Goal: Task Accomplishment & Management: Complete application form

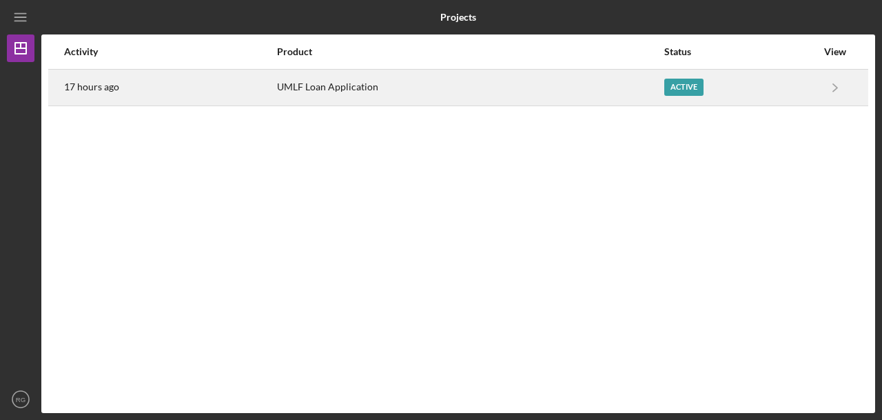
click at [549, 86] on div "UMLF Loan Application" at bounding box center [470, 87] width 386 height 34
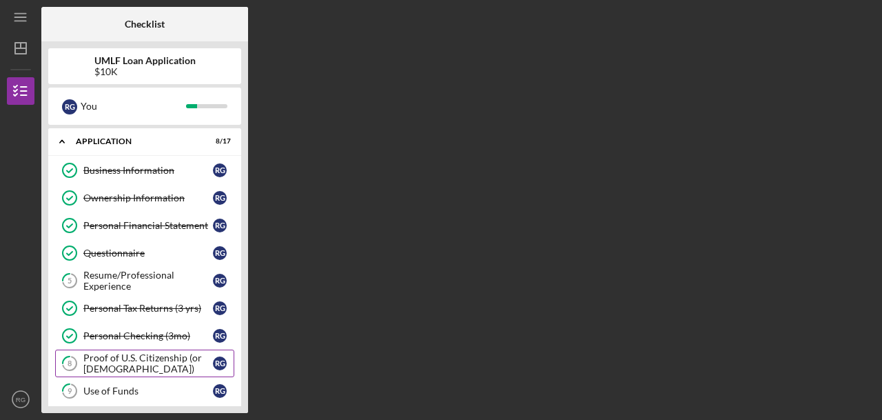
click at [152, 372] on link "8 Proof of U.S. Citizenship (or [DEMOGRAPHIC_DATA]) R G" at bounding box center [144, 363] width 179 height 28
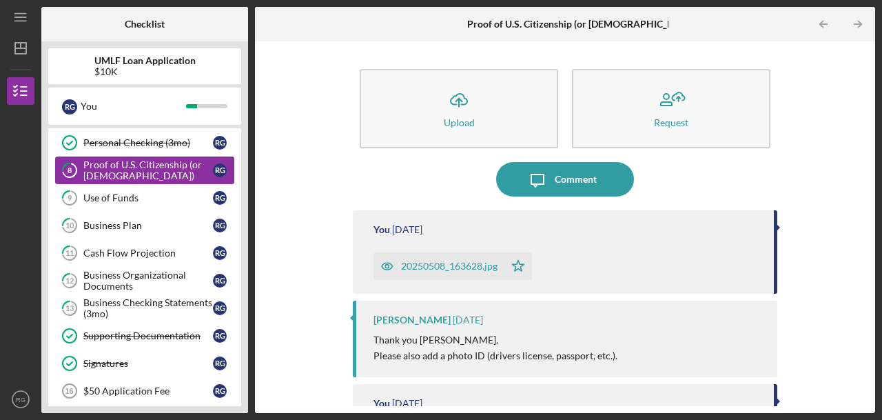
scroll to position [221, 0]
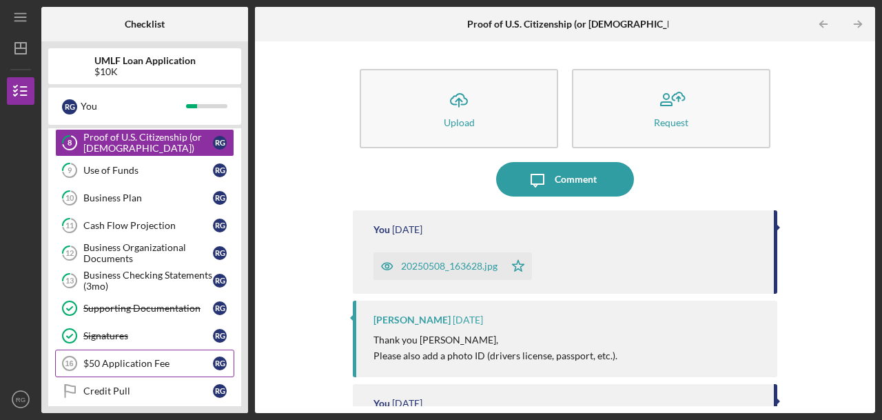
click at [145, 358] on div "$50 Application Fee" at bounding box center [148, 363] width 130 height 11
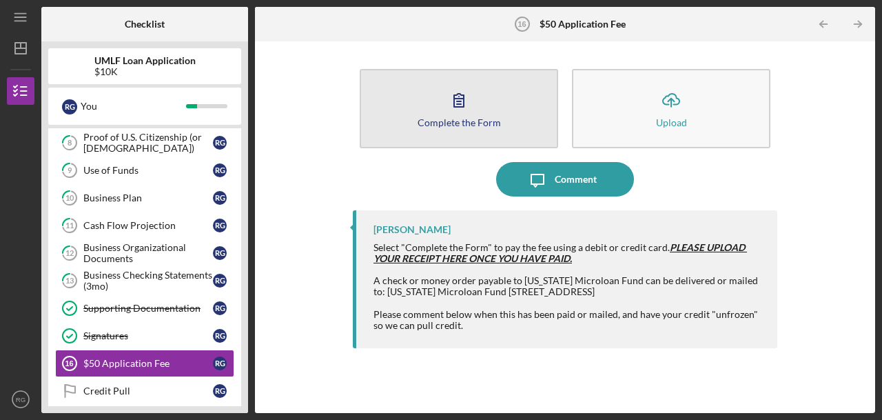
click at [449, 112] on icon "button" at bounding box center [459, 100] width 34 height 34
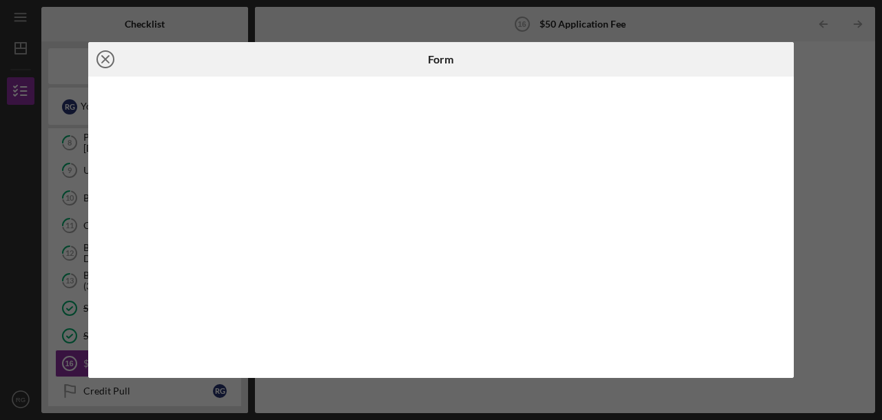
click at [107, 61] on line at bounding box center [105, 59] width 7 height 7
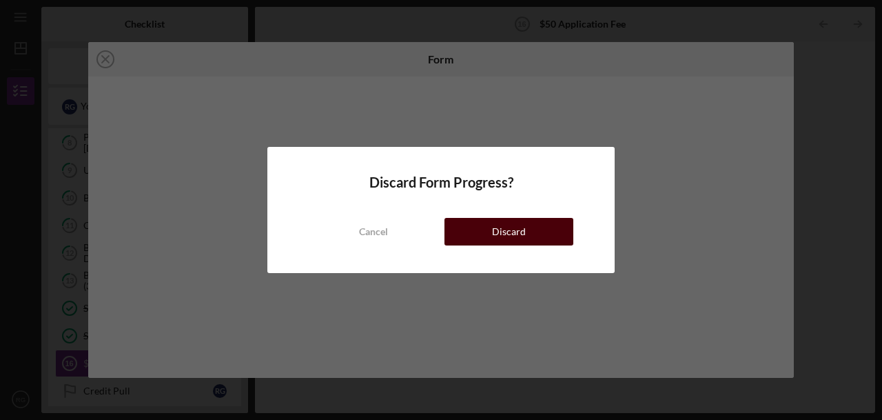
click at [498, 225] on div "Discard" at bounding box center [509, 232] width 34 height 28
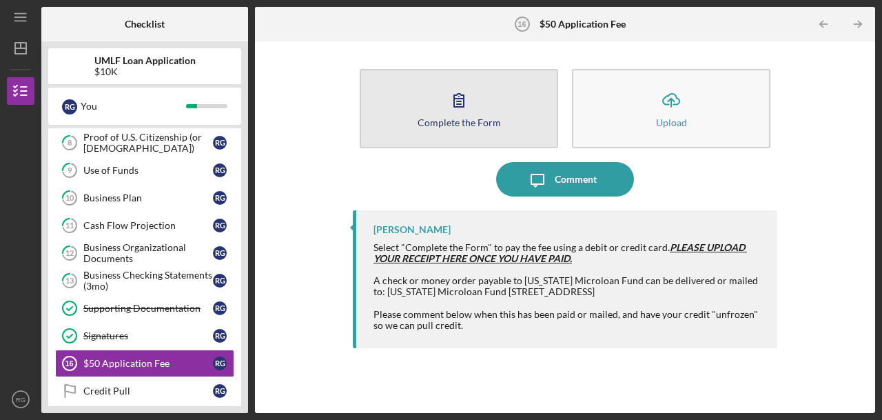
click at [443, 114] on icon "button" at bounding box center [459, 100] width 34 height 34
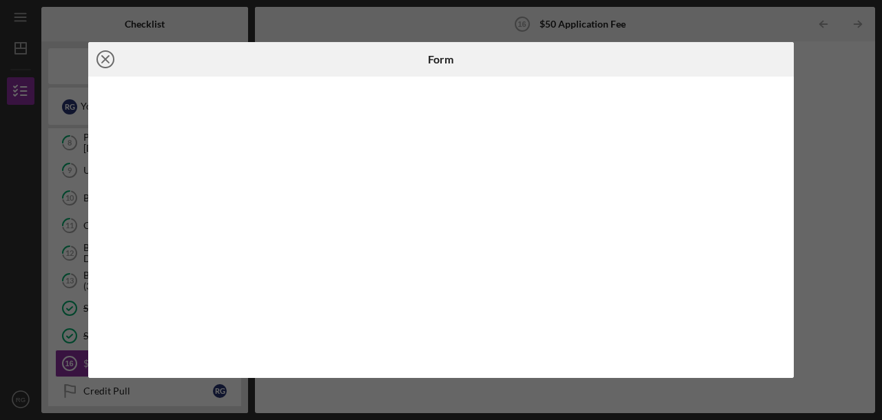
click at [101, 59] on icon "Icon/Close" at bounding box center [105, 59] width 34 height 34
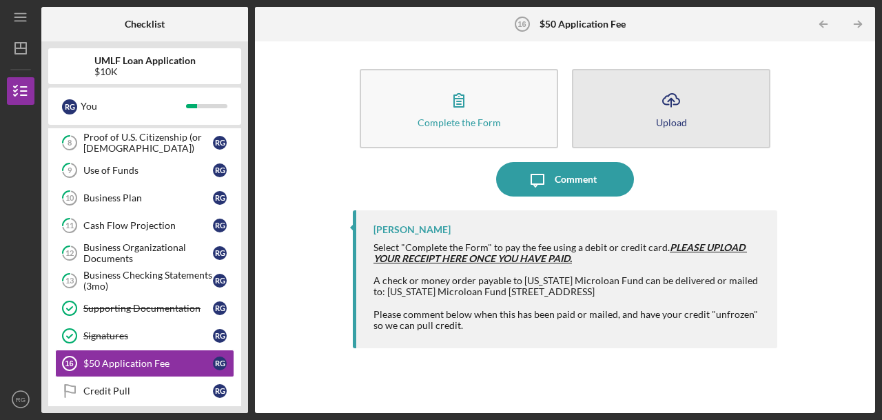
click at [680, 85] on icon "Icon/Upload" at bounding box center [671, 100] width 34 height 34
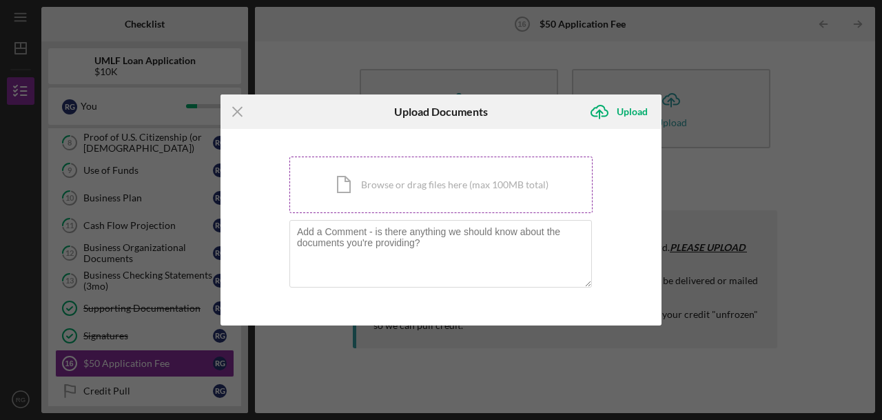
click at [462, 206] on div "Icon/Document Browse or drag files here (max 100MB total) Tap to choose files o…" at bounding box center [440, 184] width 303 height 57
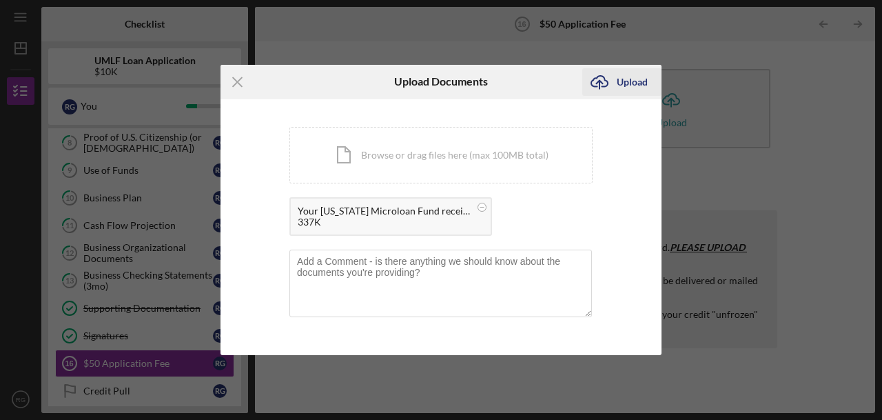
click at [628, 81] on div "Upload" at bounding box center [632, 82] width 31 height 28
